Goal: Task Accomplishment & Management: Use online tool/utility

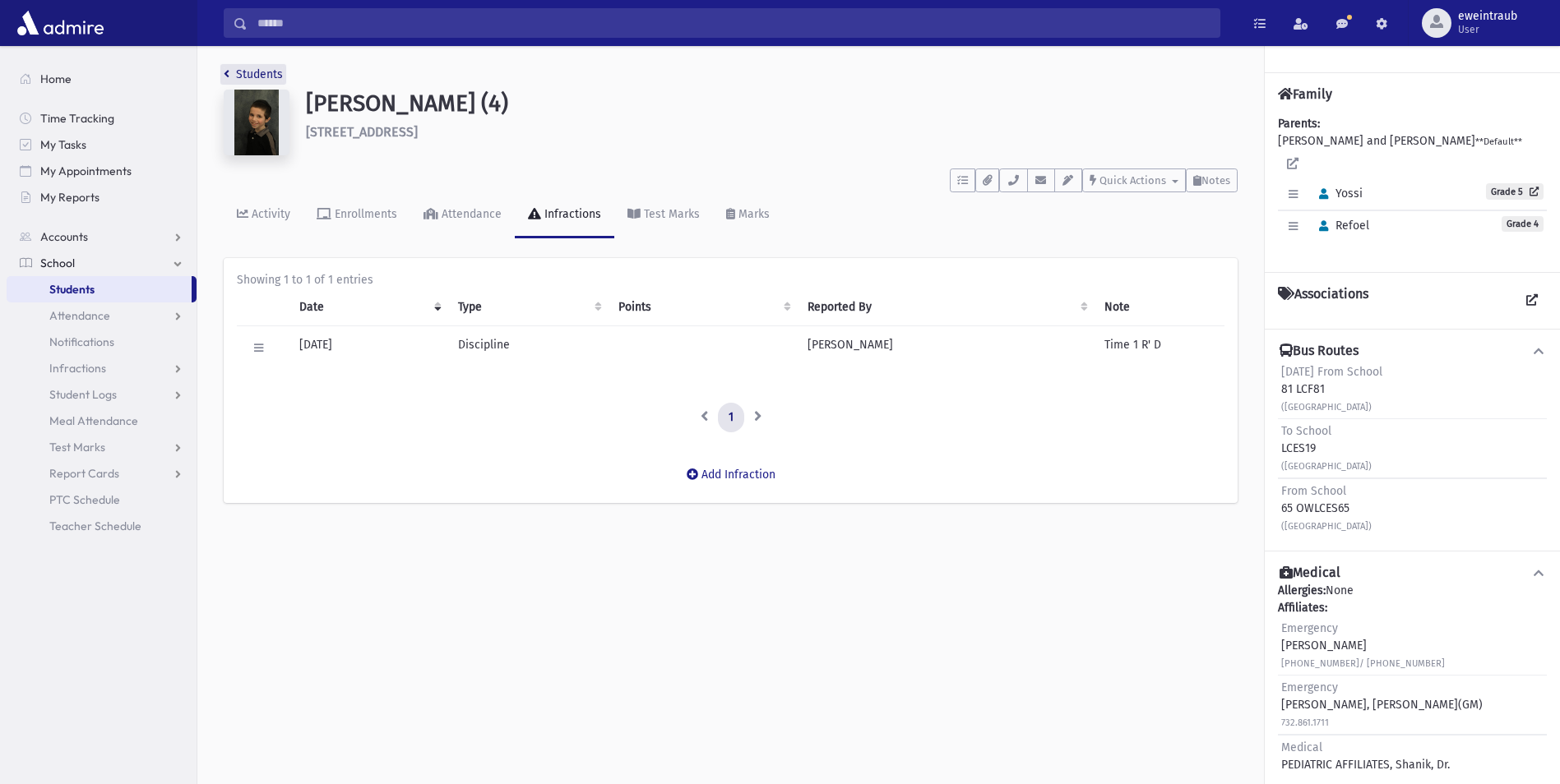
click at [262, 77] on link "Students" at bounding box center [253, 74] width 60 height 14
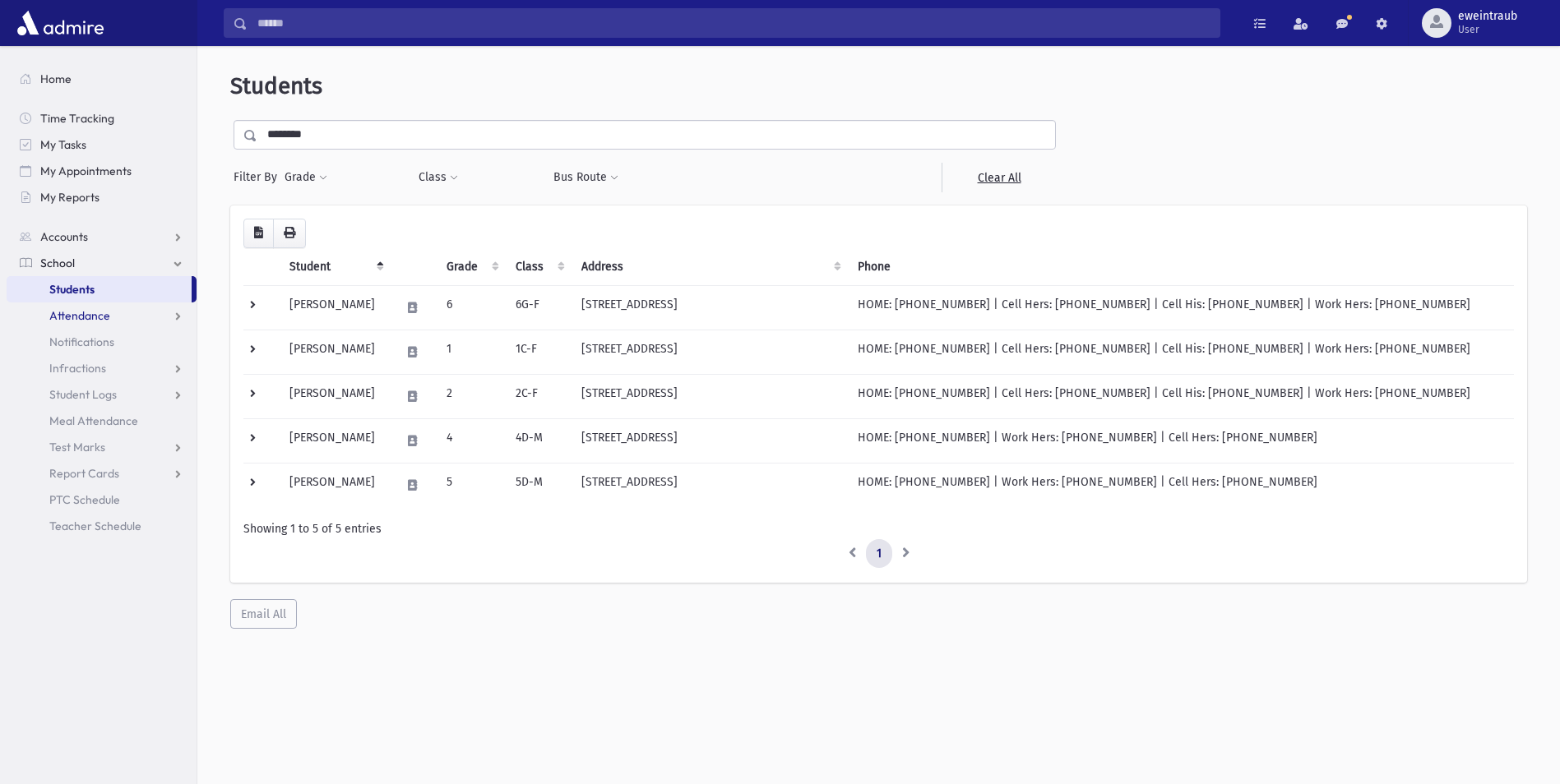
click at [77, 322] on span "Attendance" at bounding box center [79, 315] width 60 height 15
click at [79, 353] on link "Entry" at bounding box center [101, 342] width 190 height 26
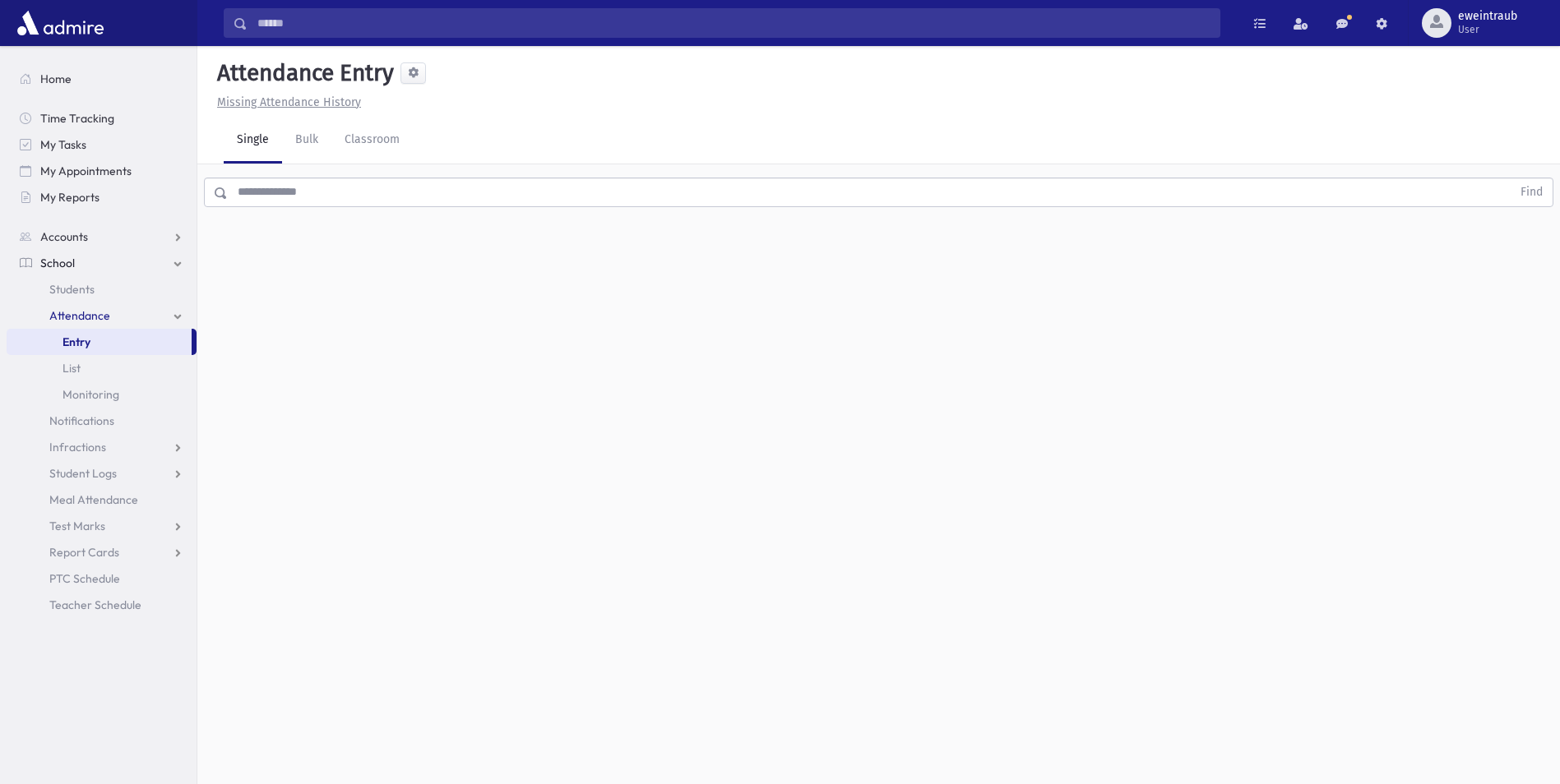
click at [309, 196] on input "text" at bounding box center [869, 192] width 1283 height 29
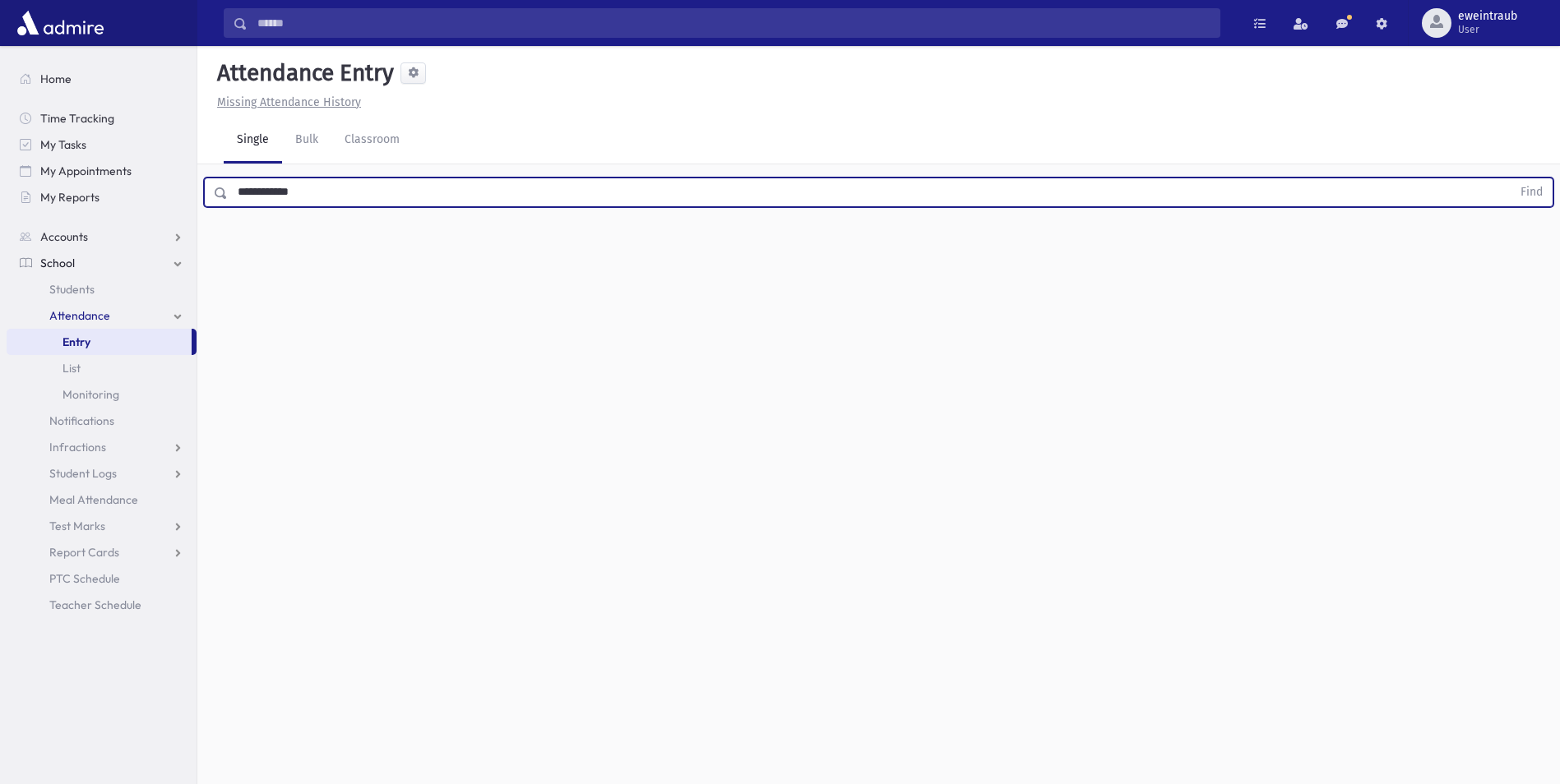
type input "**********"
click at [1510, 179] on button "Find" at bounding box center [1531, 193] width 42 height 28
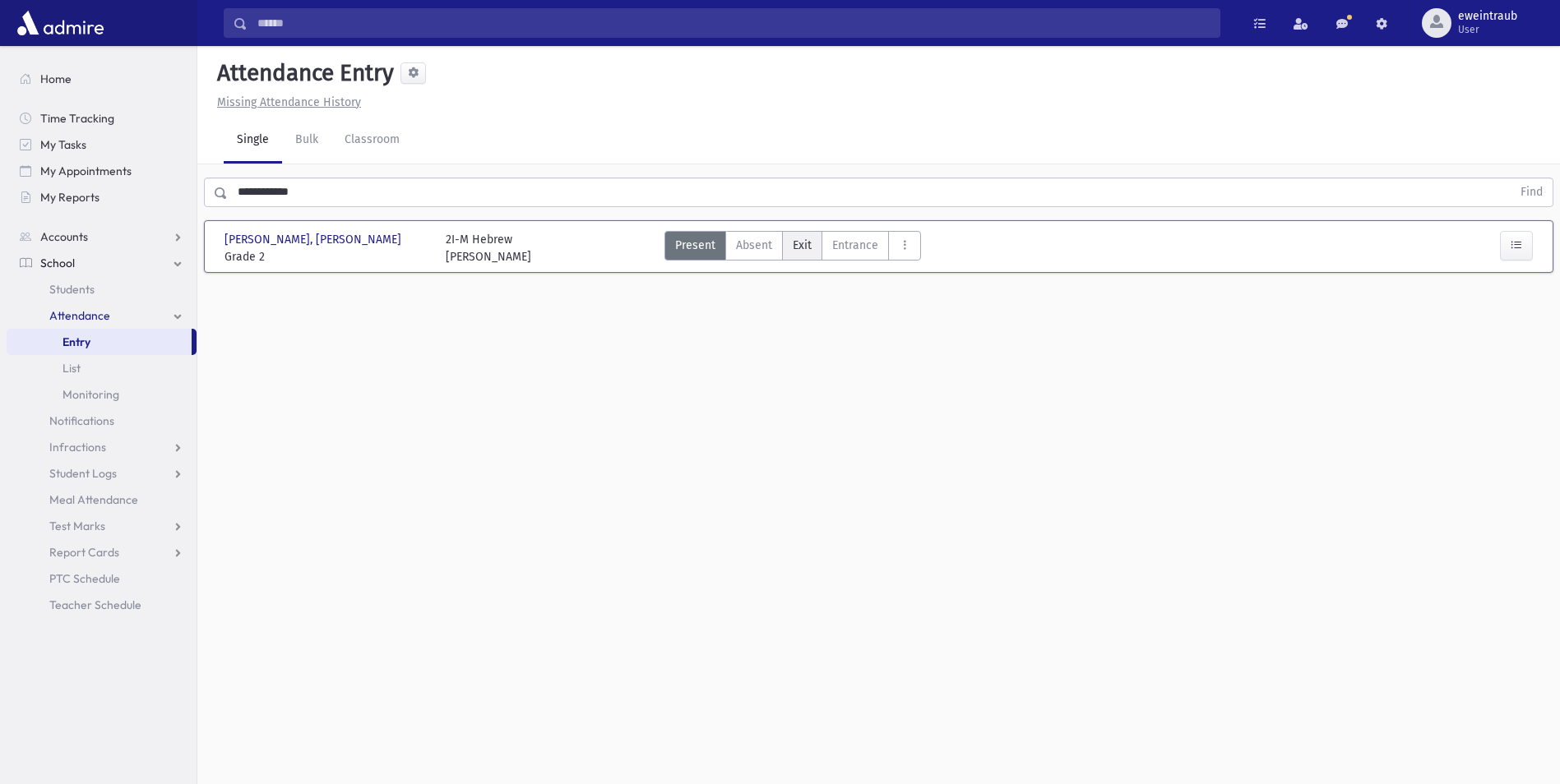
click at [806, 244] on span "Exit" at bounding box center [802, 246] width 19 height 17
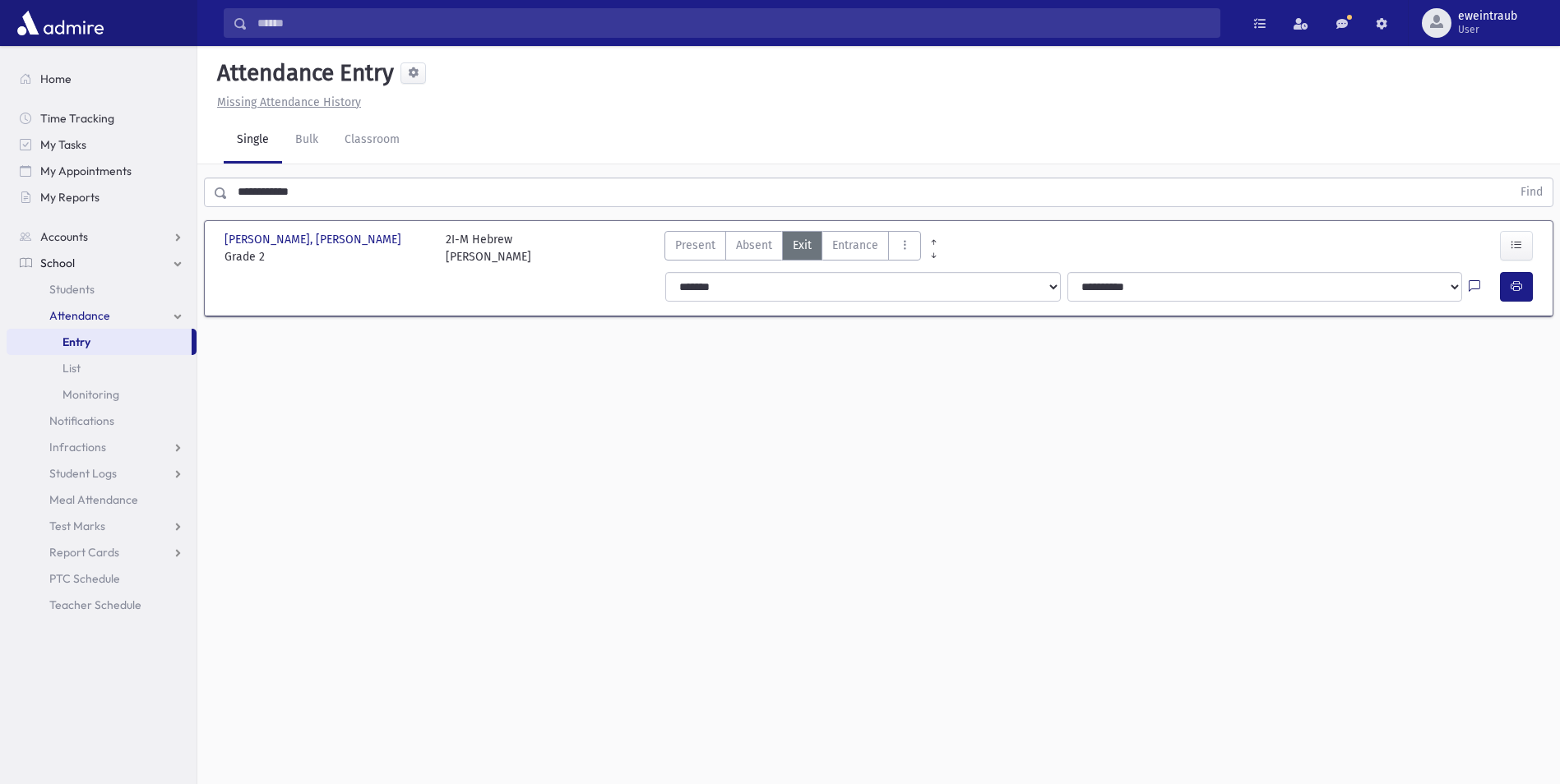
click at [1468, 287] on icon at bounding box center [1474, 287] width 11 height 14
click at [1399, 388] on textarea "Note" at bounding box center [1442, 370] width 193 height 63
click at [1376, 352] on textarea "**********" at bounding box center [1442, 370] width 193 height 63
type textarea "**********"
click at [1513, 439] on button "Save" at bounding box center [1515, 430] width 47 height 29
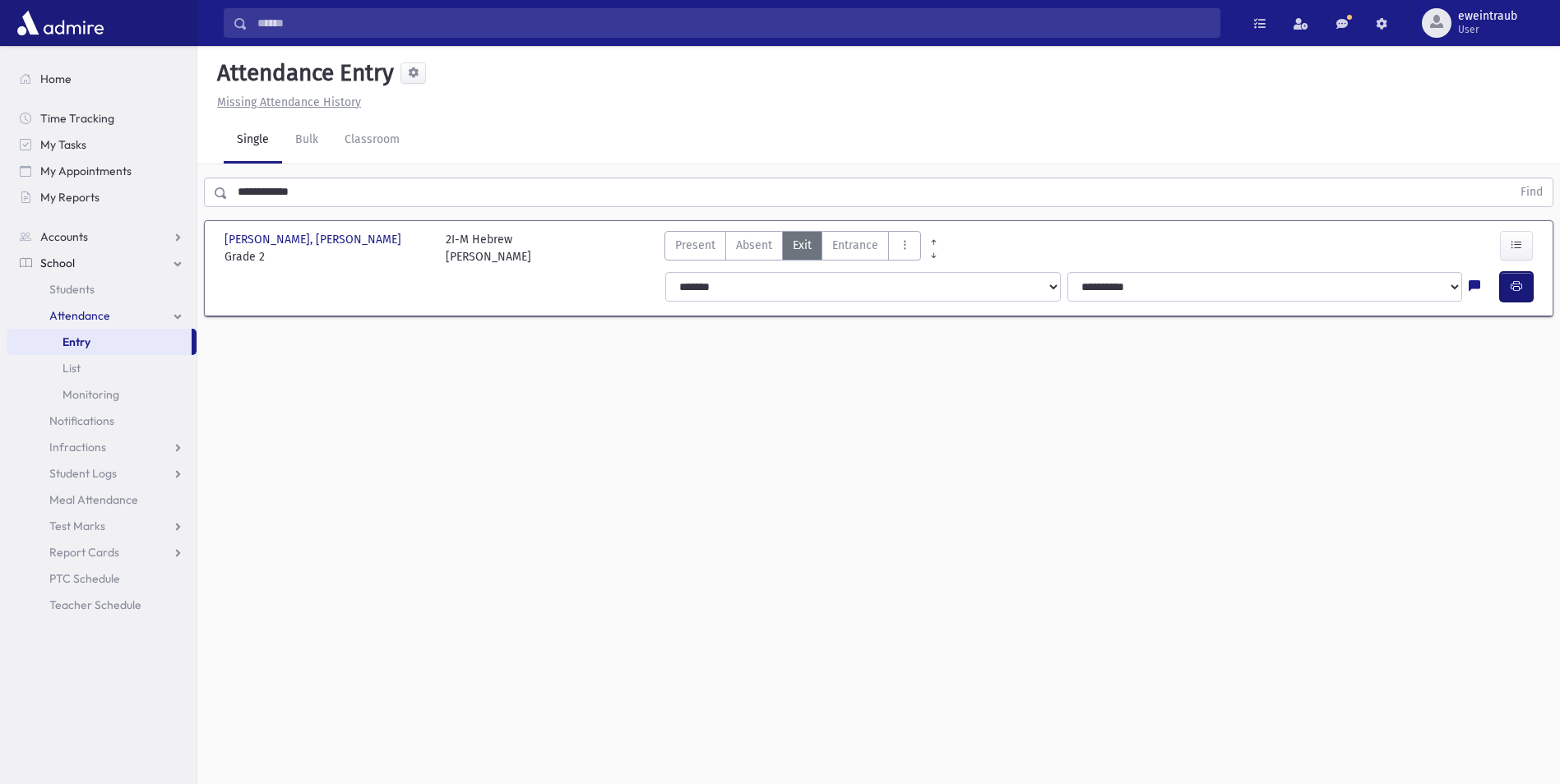
click at [1521, 289] on icon "button" at bounding box center [1516, 286] width 11 height 14
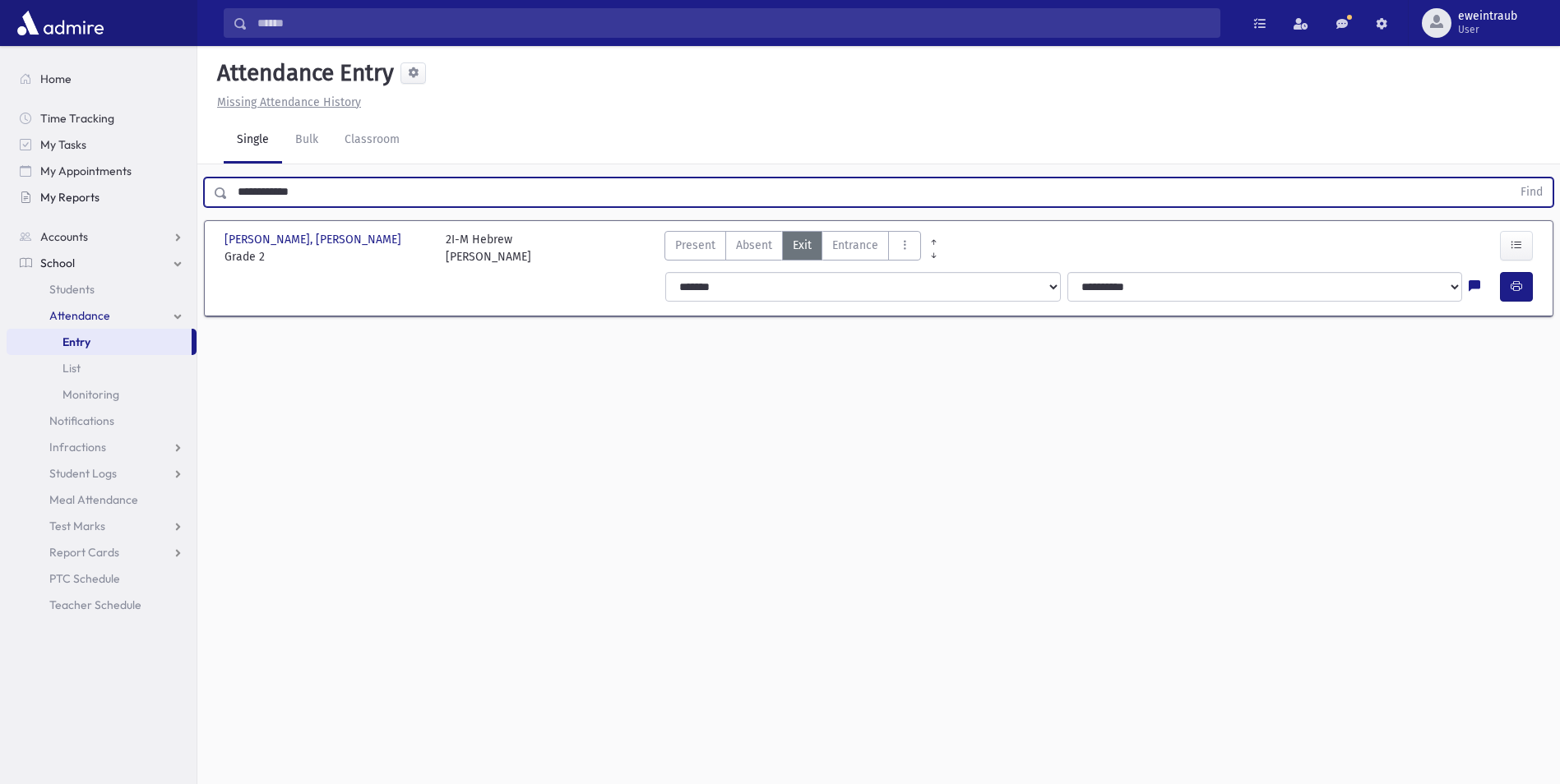
drag, startPoint x: 314, startPoint y: 188, endPoint x: 158, endPoint y: 189, distance: 156.0
click at [158, 189] on div "Search Results All Accounts" at bounding box center [780, 410] width 1560 height 821
click at [1510, 179] on button "Find" at bounding box center [1531, 193] width 42 height 28
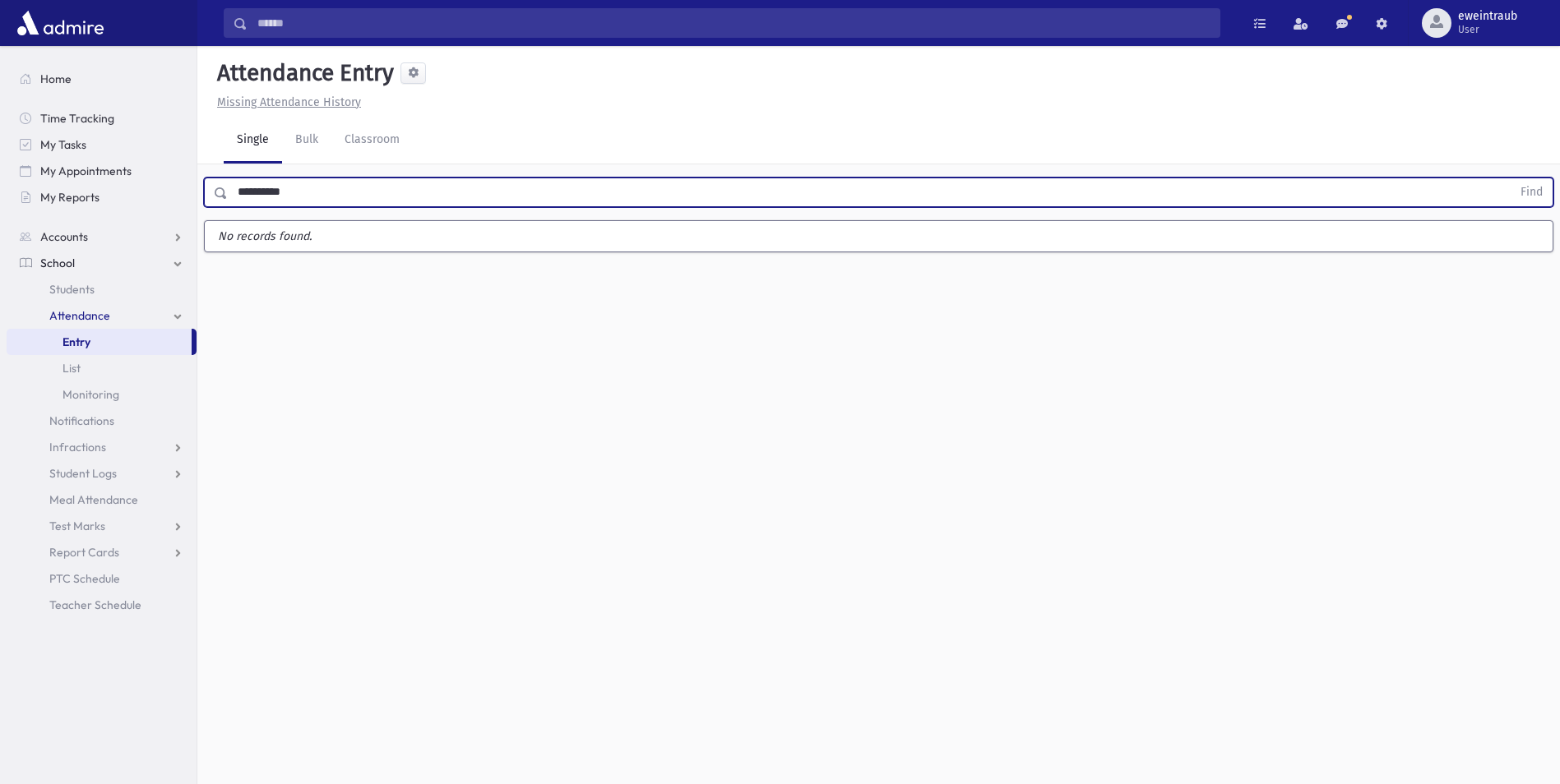
type input "**********"
click at [1510, 179] on button "Find" at bounding box center [1531, 193] width 42 height 28
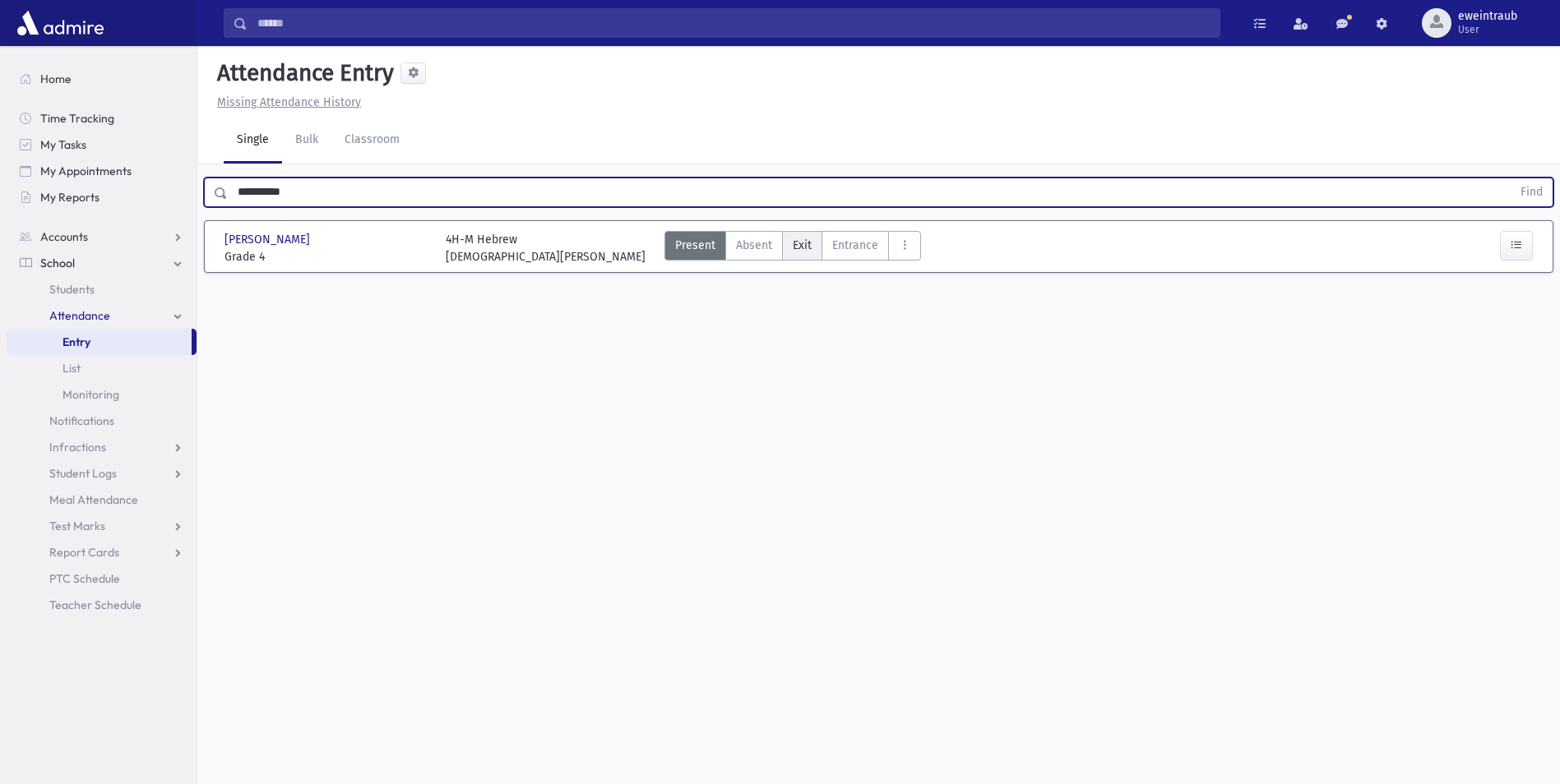
drag, startPoint x: 807, startPoint y: 243, endPoint x: 800, endPoint y: 237, distance: 9.2
click at [807, 243] on span "Exit" at bounding box center [802, 246] width 19 height 17
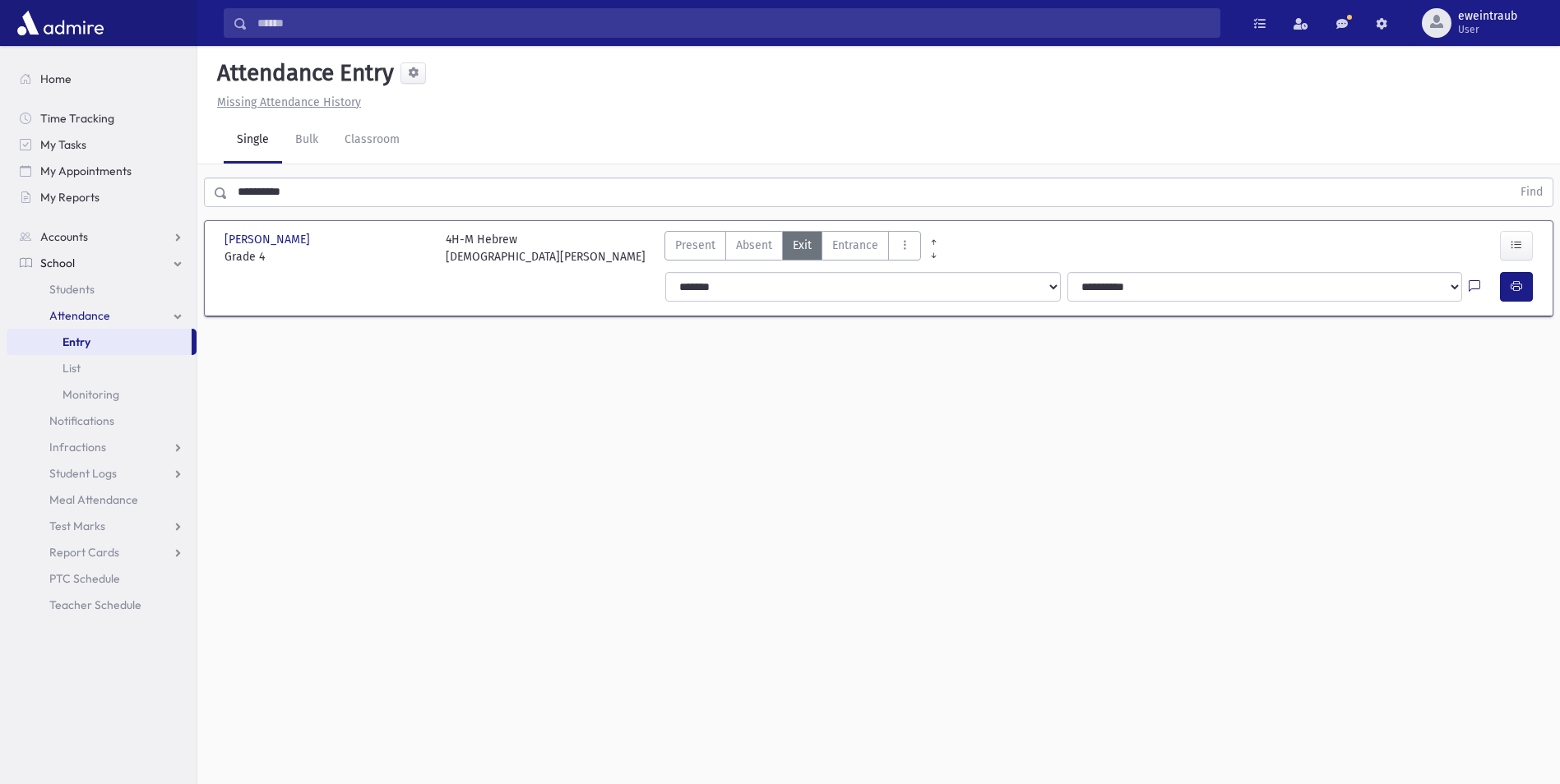
click at [1478, 287] on icon at bounding box center [1474, 287] width 11 height 14
drag, startPoint x: 1438, startPoint y: 360, endPoint x: 1446, endPoint y: 345, distance: 17.0
click at [1439, 358] on textarea "Note" at bounding box center [1442, 370] width 193 height 63
type textarea "**********"
click at [1513, 434] on button "Save" at bounding box center [1515, 430] width 47 height 29
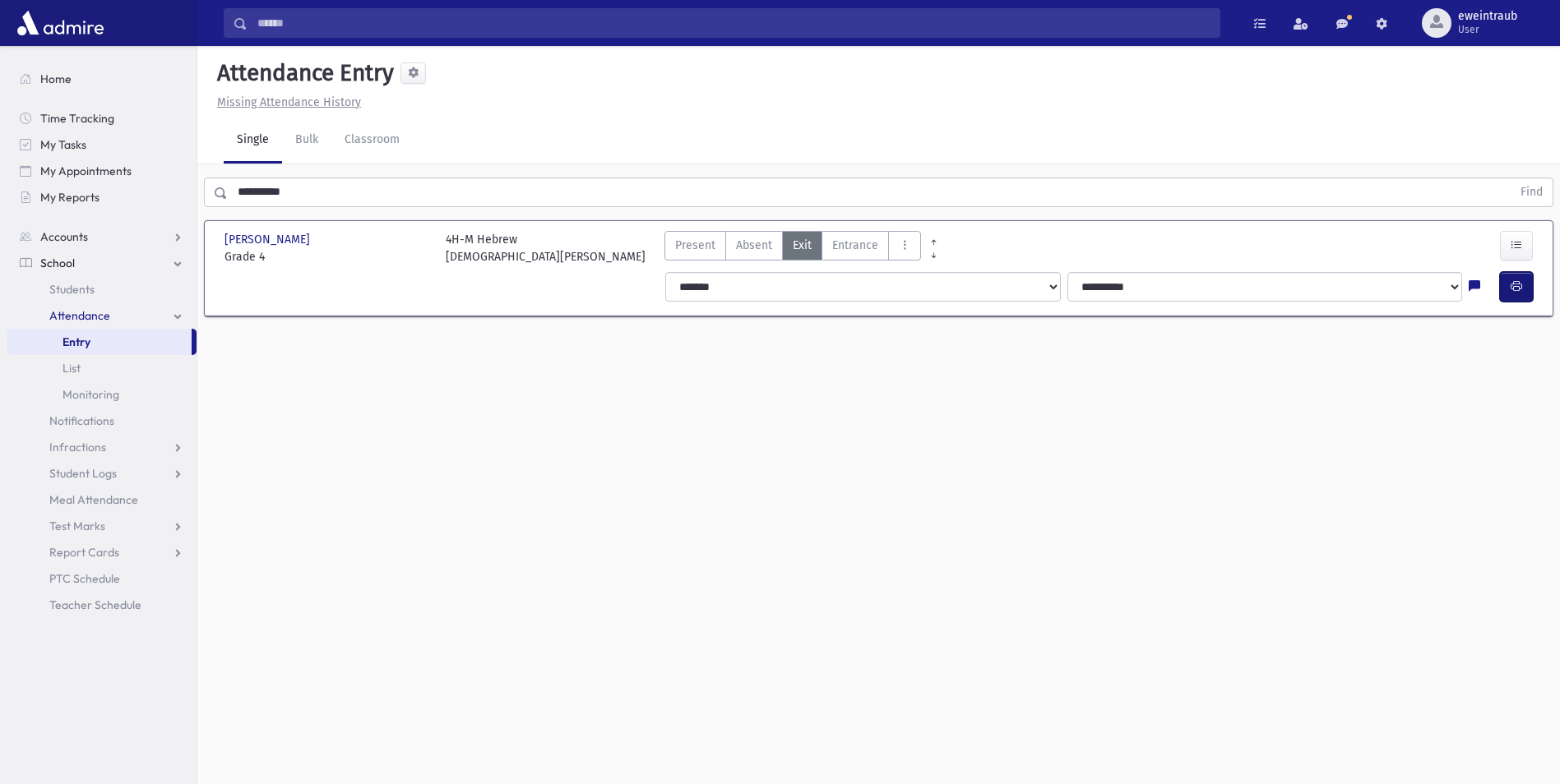
click at [1505, 283] on button "button" at bounding box center [1516, 286] width 33 height 29
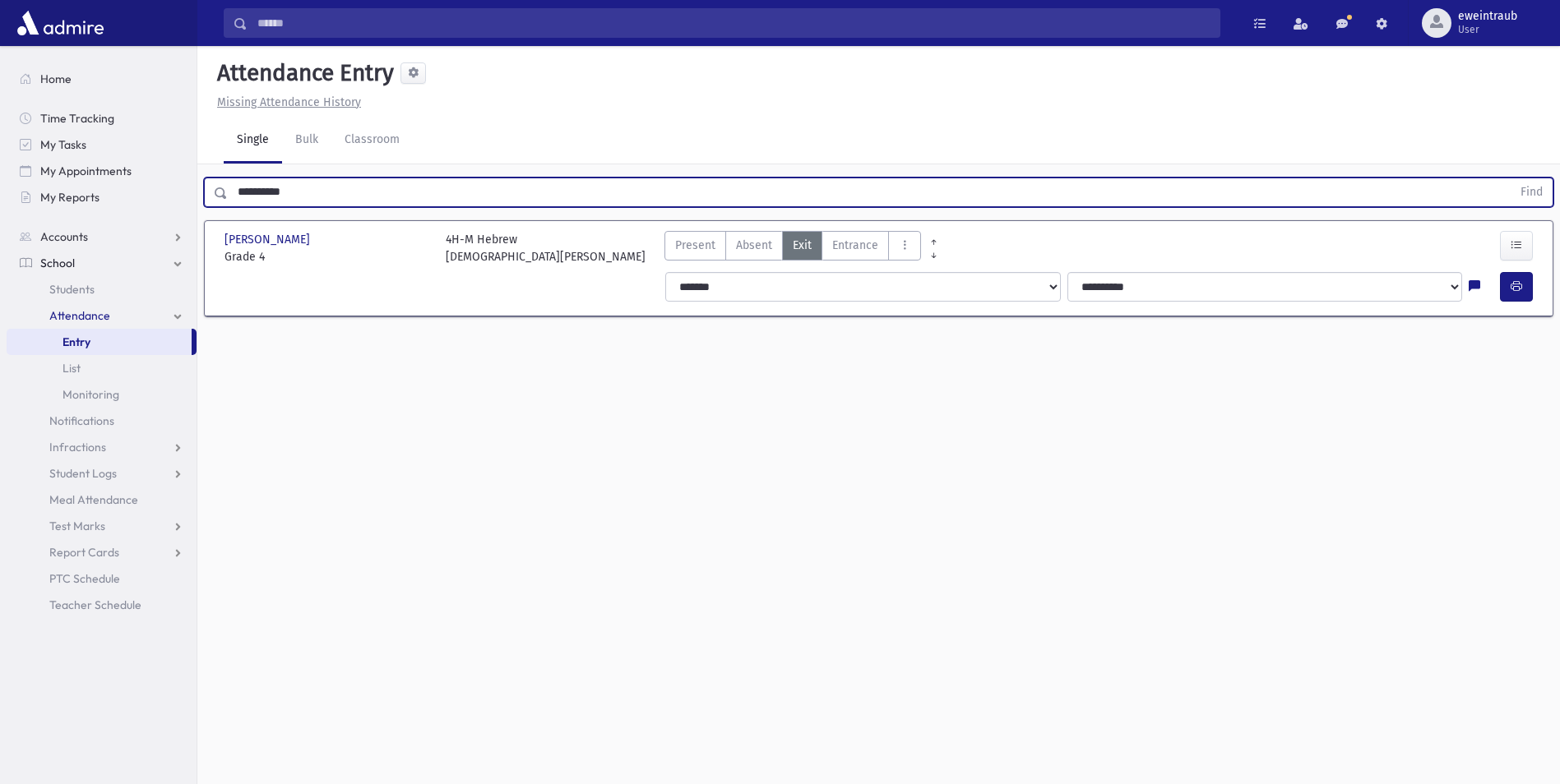
drag, startPoint x: 241, startPoint y: 195, endPoint x: 0, endPoint y: 104, distance: 257.6
click at [0, 156] on html "Search Results All Accounts Students" at bounding box center [780, 392] width 1560 height 784
click at [1510, 179] on button "Find" at bounding box center [1531, 193] width 42 height 28
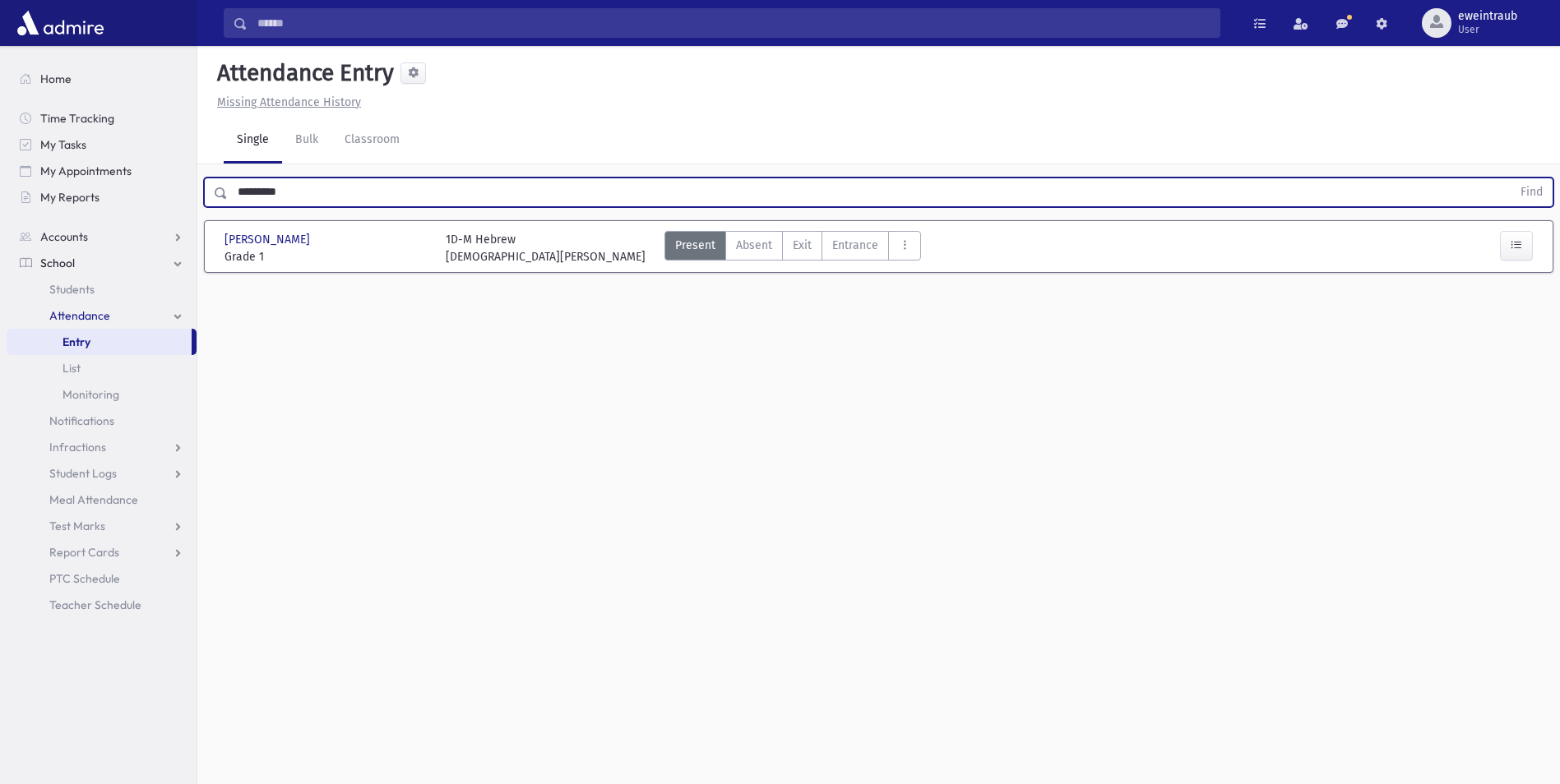
click at [1510, 179] on button "Find" at bounding box center [1531, 193] width 42 height 28
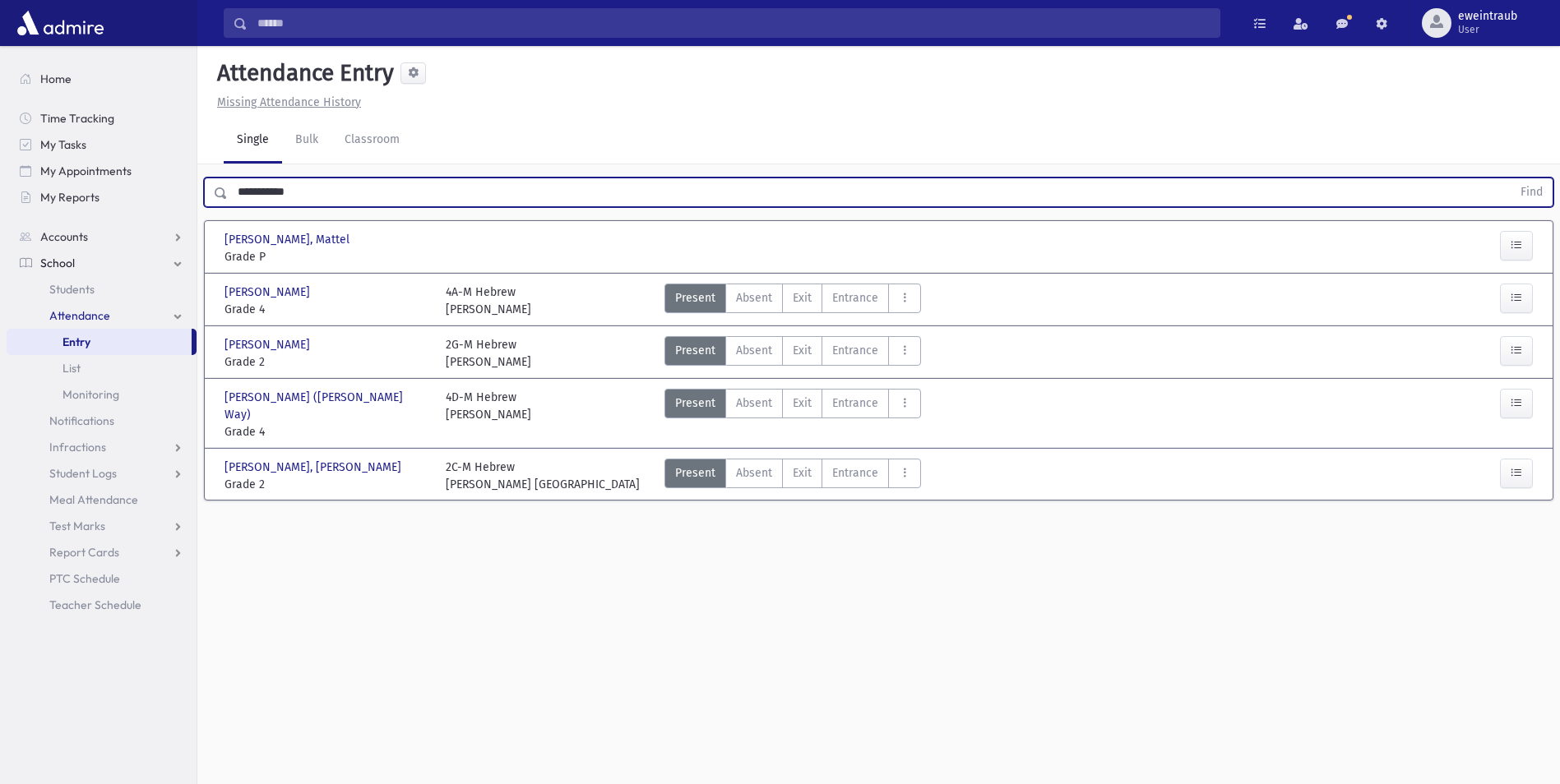
click at [1510, 179] on button "Find" at bounding box center [1531, 193] width 42 height 28
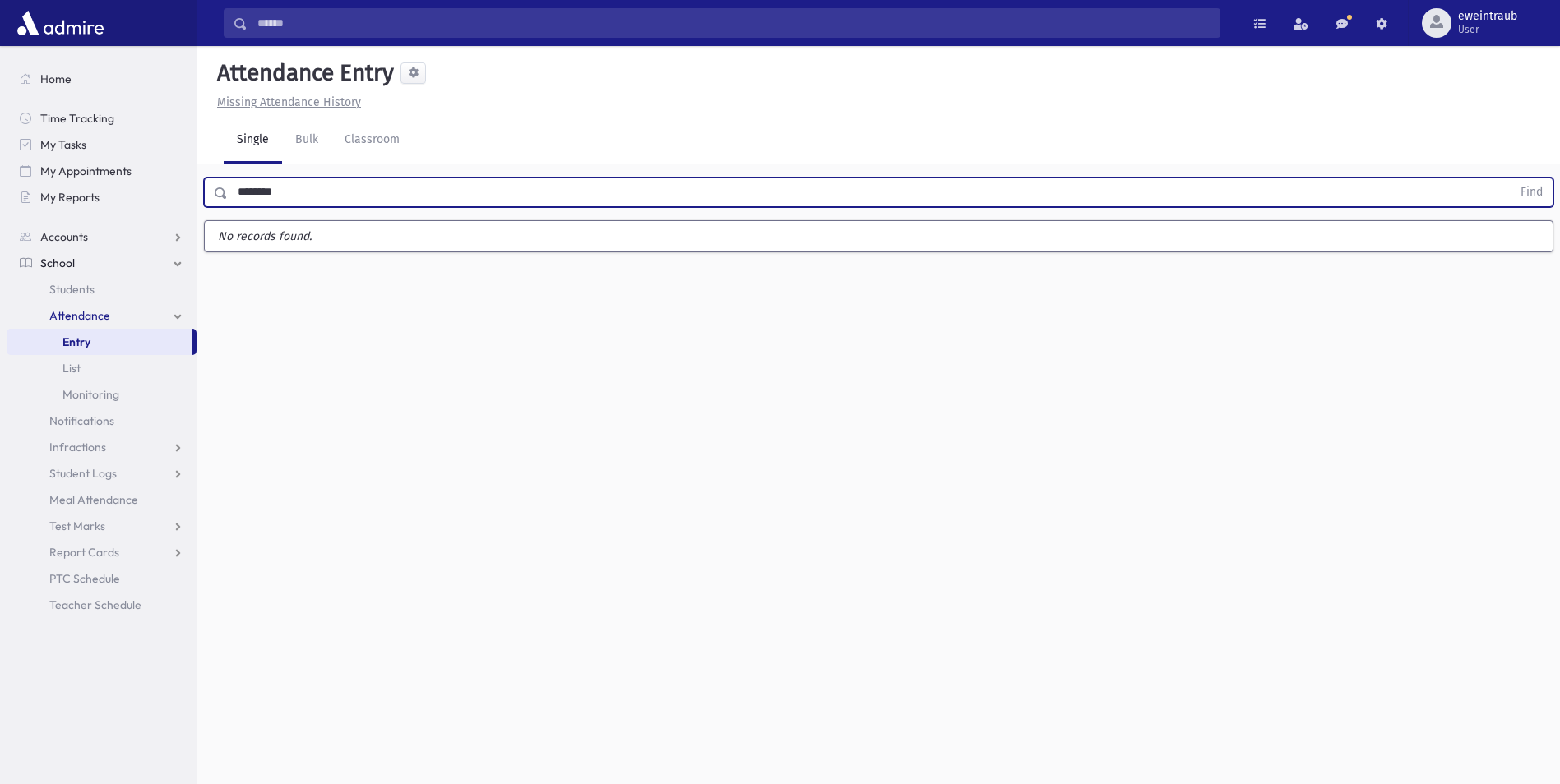
click at [1510, 179] on button "Find" at bounding box center [1531, 193] width 42 height 28
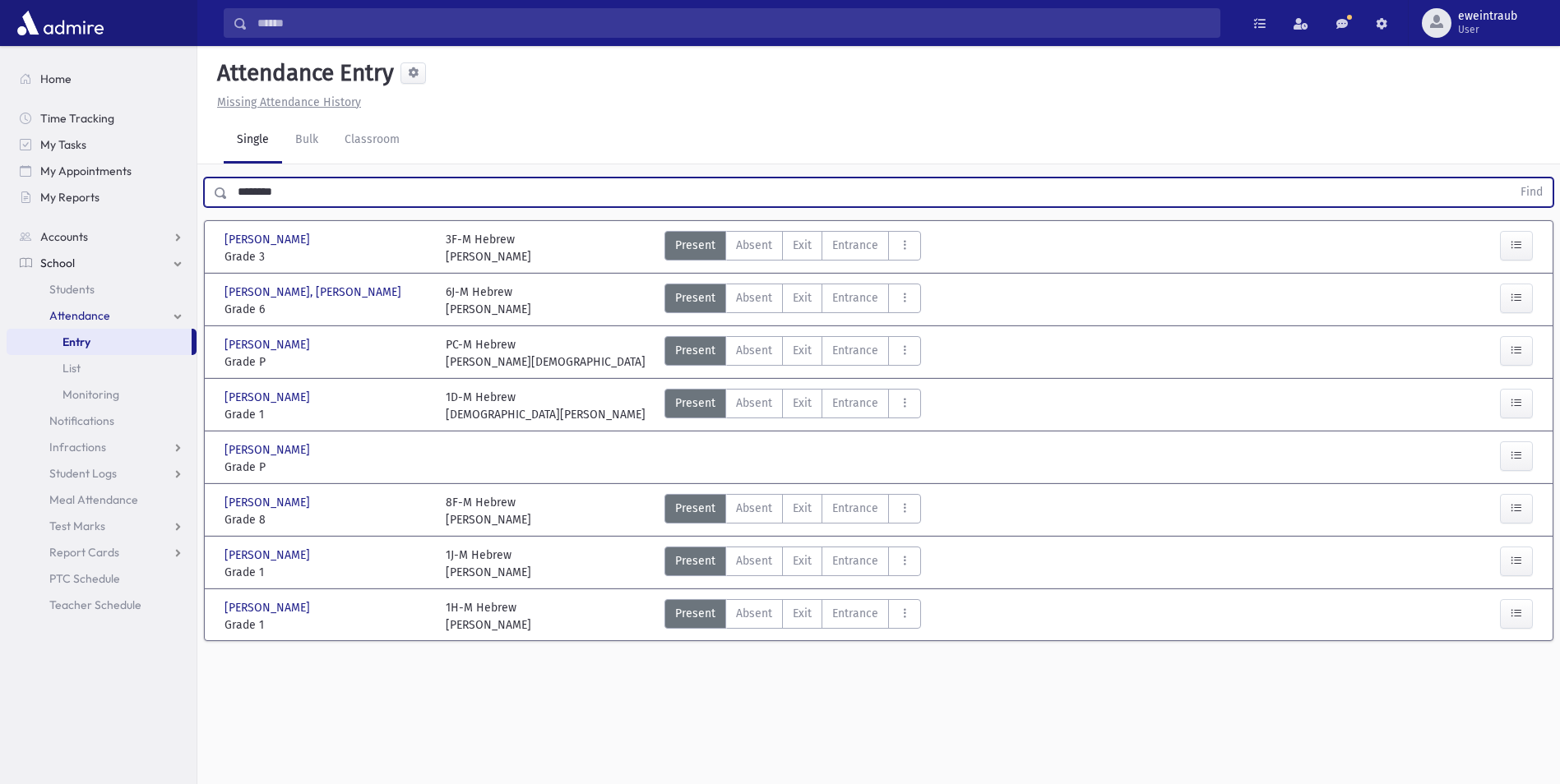
type input "*******"
click at [1510, 179] on button "Find" at bounding box center [1531, 193] width 42 height 28
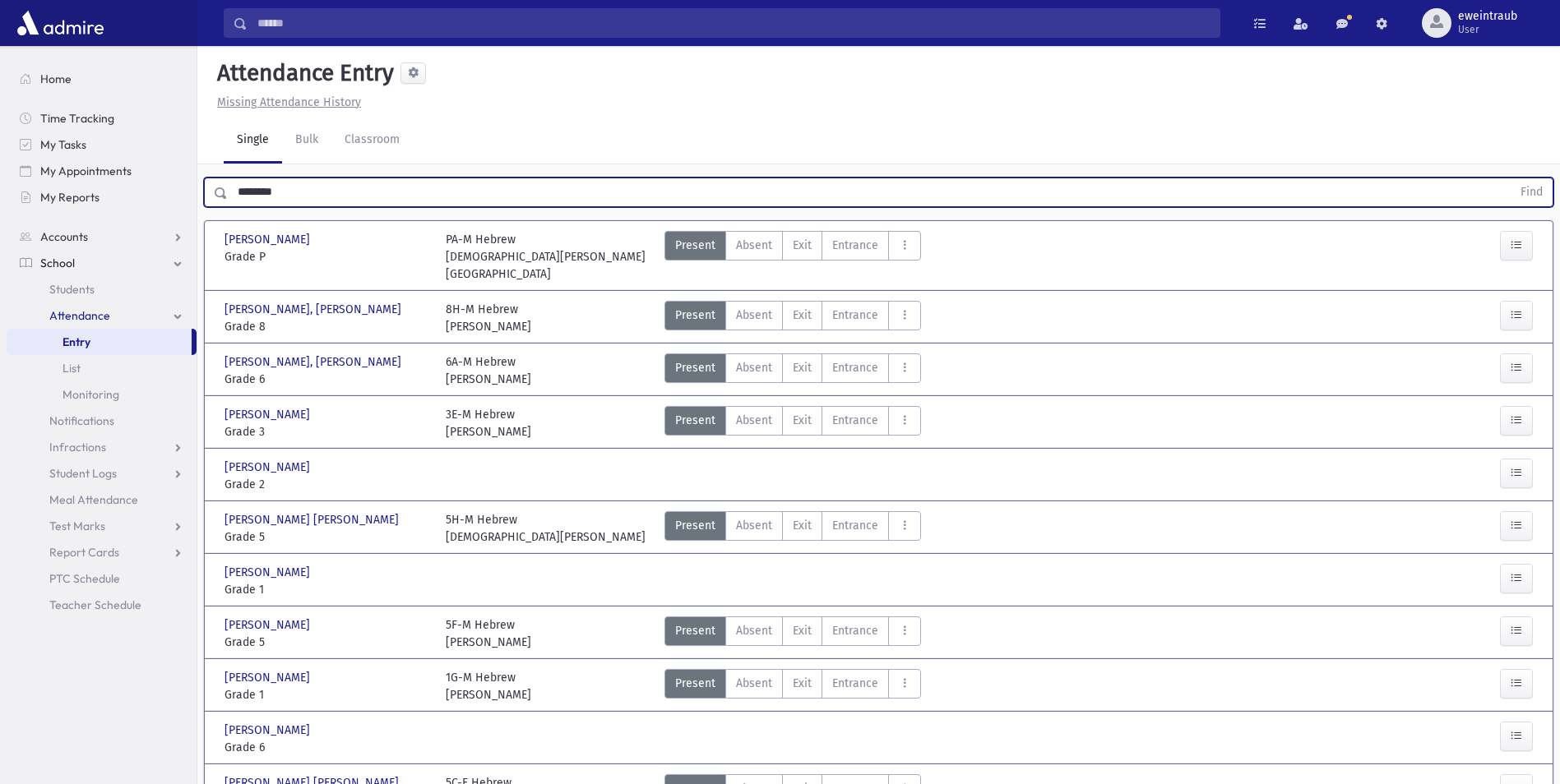
scroll to position [411, 0]
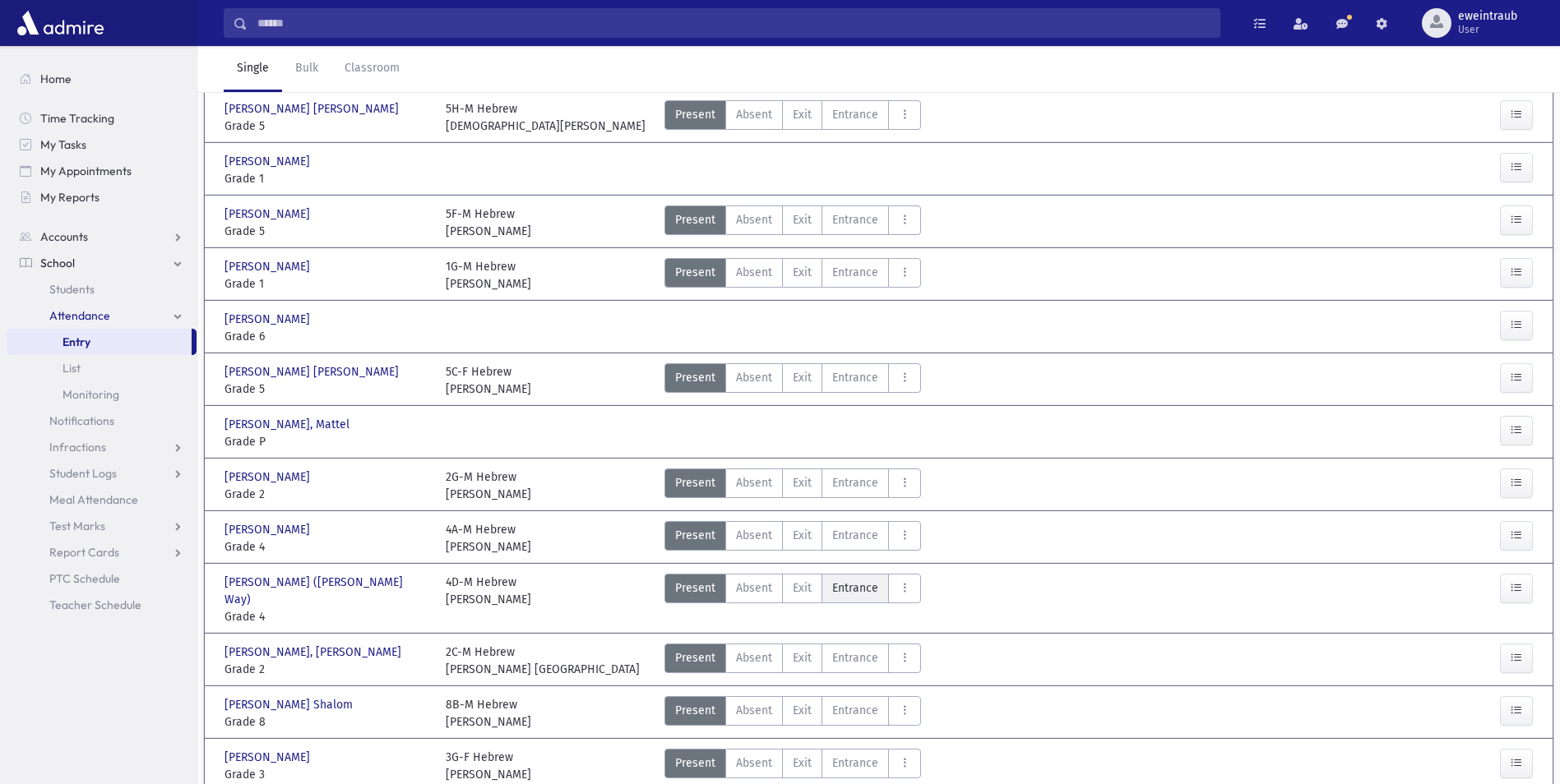
click at [840, 579] on span "Entrance" at bounding box center [855, 588] width 46 height 17
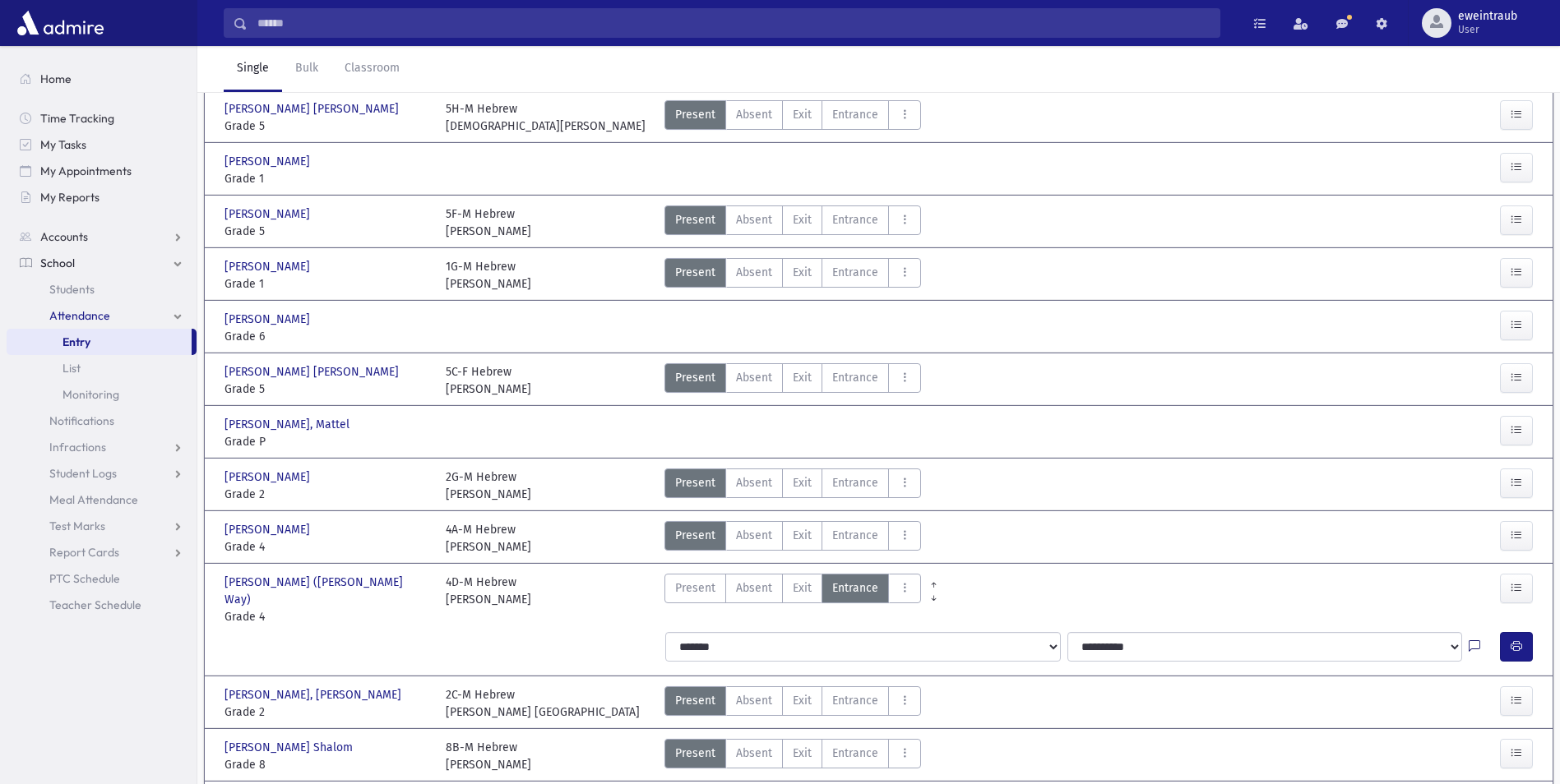
click at [1476, 640] on icon at bounding box center [1474, 647] width 11 height 14
click at [1414, 509] on textarea "Note" at bounding box center [1442, 496] width 193 height 63
type textarea "**********"
click at [1513, 552] on button "Save" at bounding box center [1515, 555] width 47 height 29
drag, startPoint x: 1512, startPoint y: 614, endPoint x: 1484, endPoint y: 613, distance: 28.0
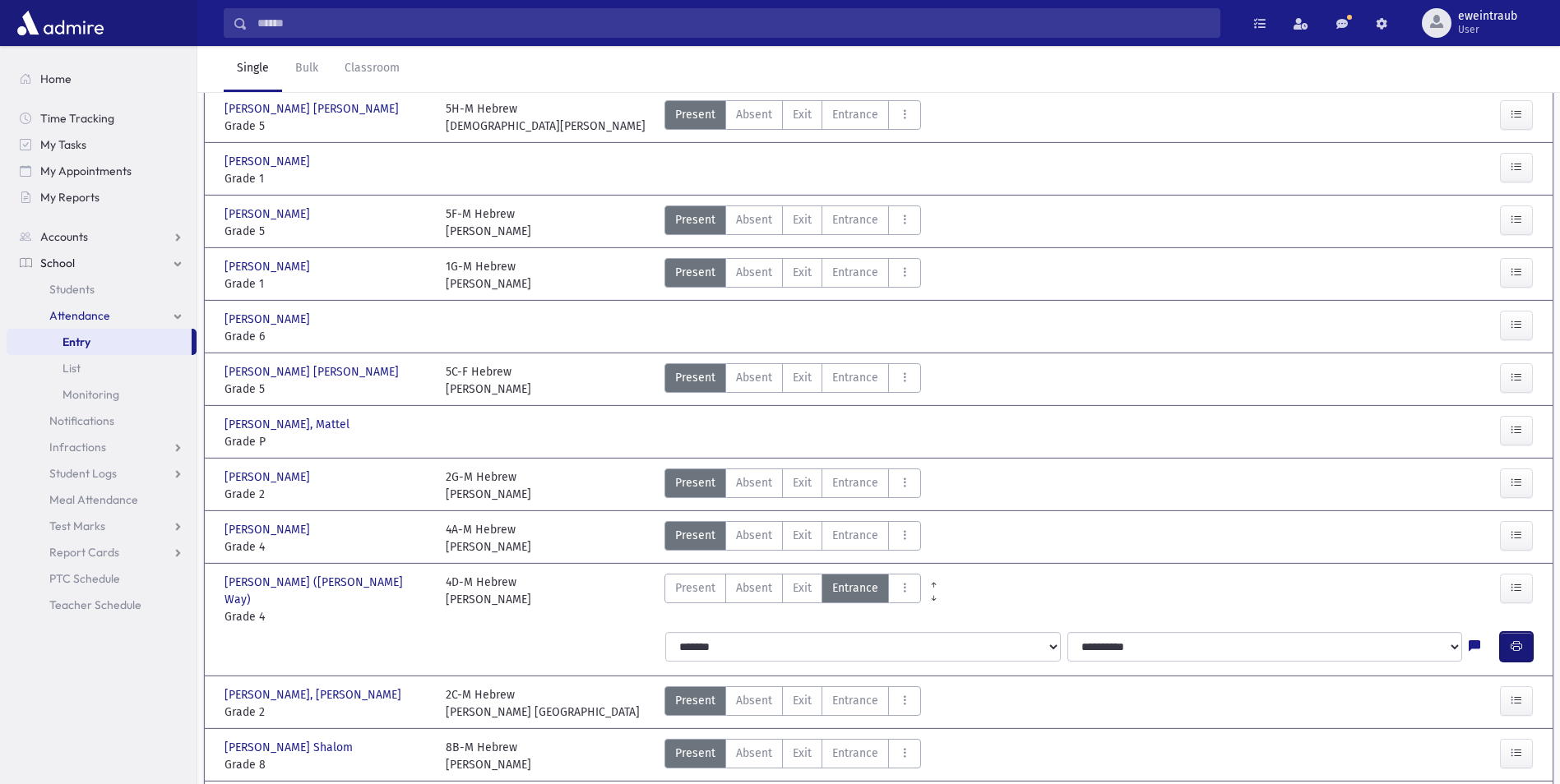
click at [1512, 639] on icon "button" at bounding box center [1516, 646] width 11 height 14
